Goal: Information Seeking & Learning: Learn about a topic

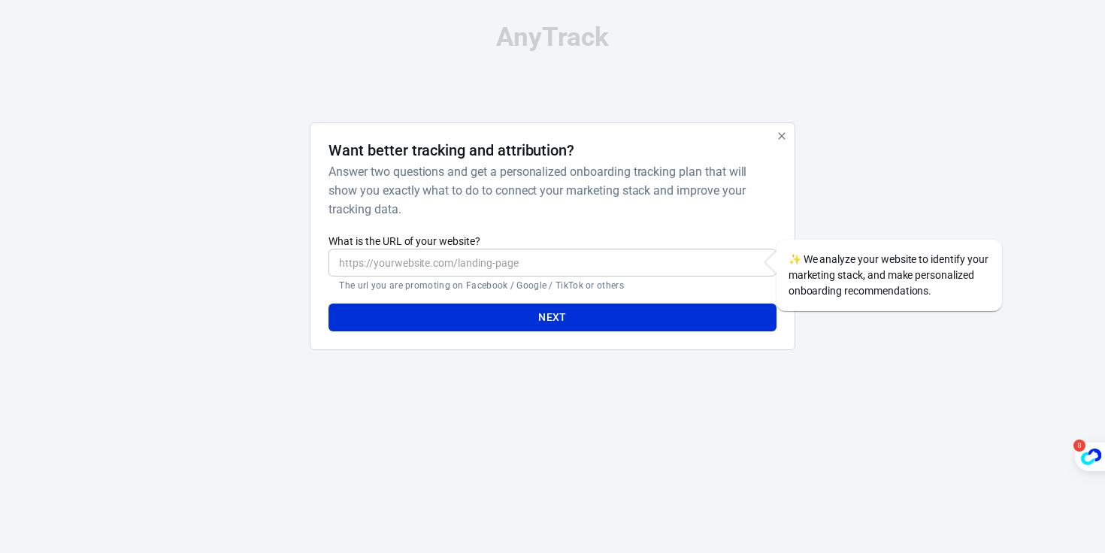
click at [448, 250] on input "What is the URL of your website?" at bounding box center [552, 263] width 447 height 28
click at [778, 133] on icon "button" at bounding box center [782, 136] width 12 height 12
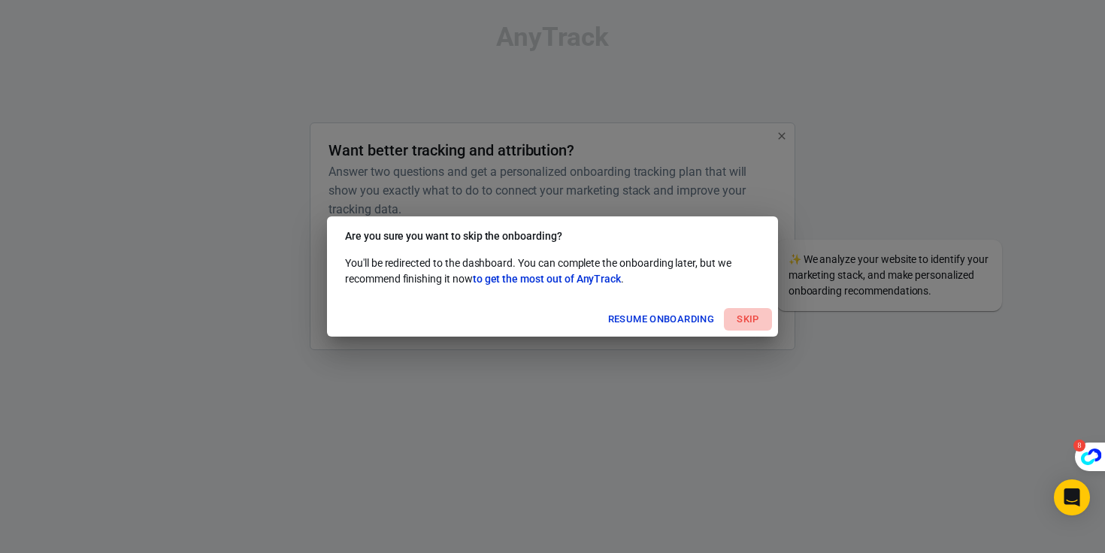
click at [759, 322] on button "Skip" at bounding box center [748, 319] width 48 height 23
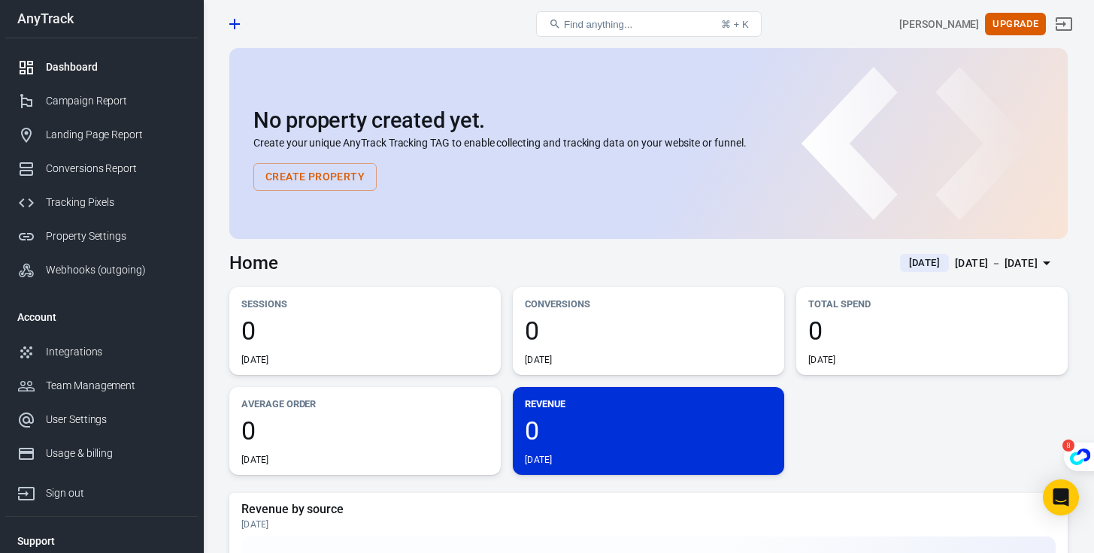
click at [86, 65] on div "Dashboard" at bounding box center [116, 67] width 140 height 16
click at [1053, 497] on icon "Open Intercom Messenger" at bounding box center [1061, 498] width 20 height 20
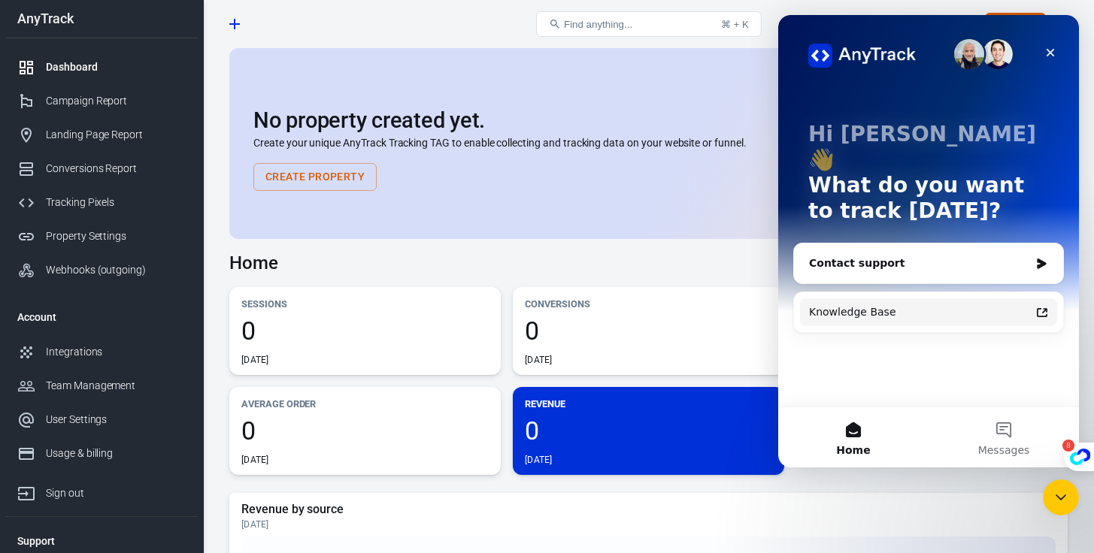
click at [970, 305] on div "Knowledge Base" at bounding box center [919, 313] width 221 height 16
